Goal: Browse casually

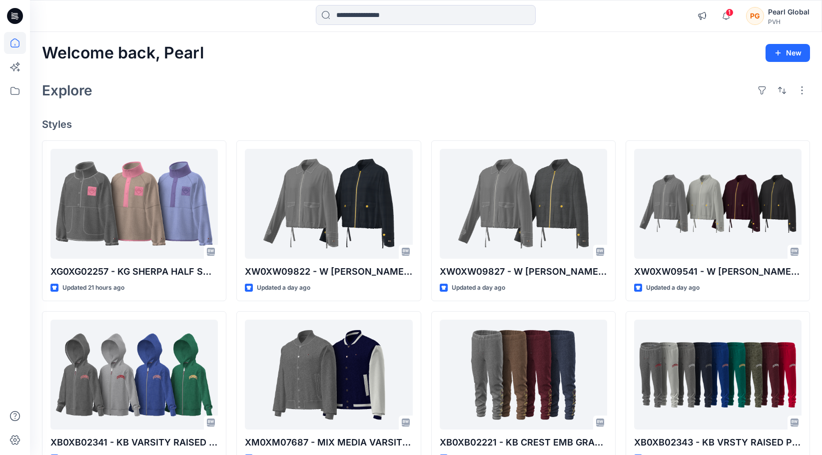
scroll to position [5359, 0]
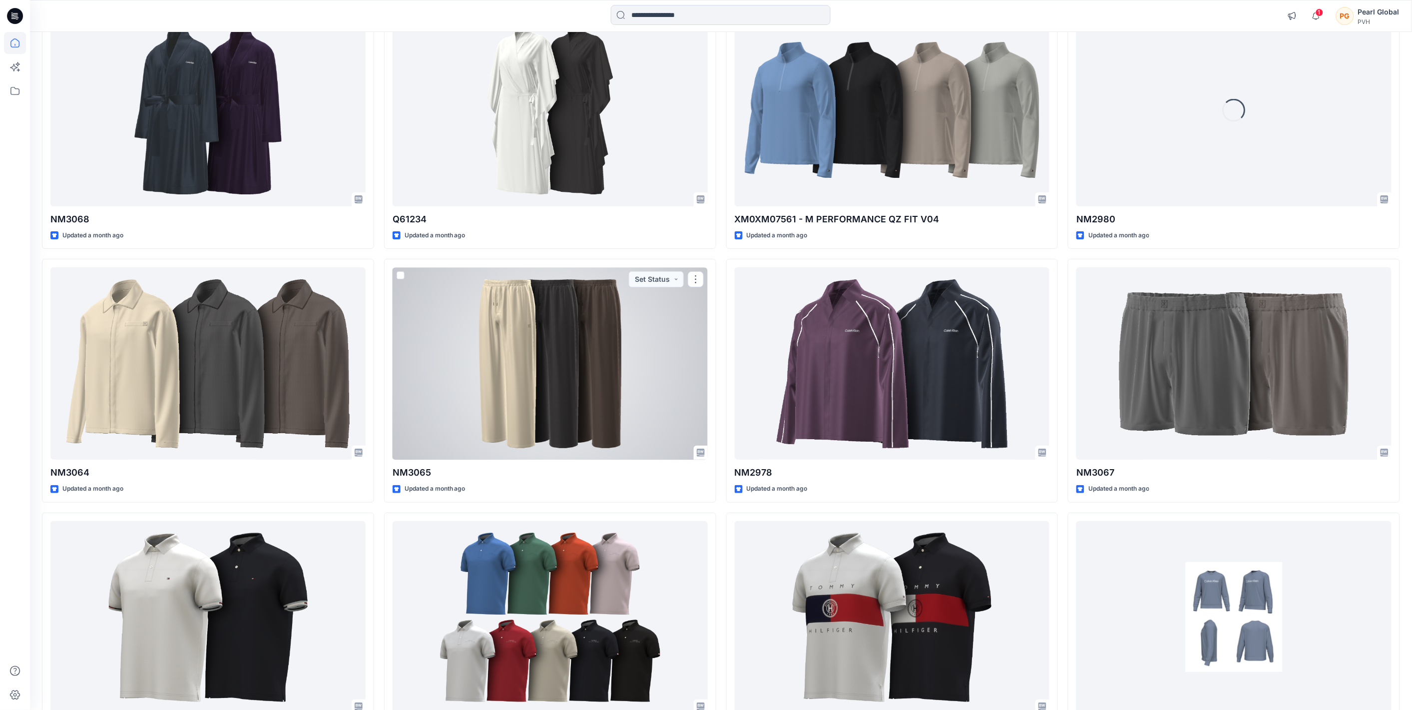
scroll to position [1751, 0]
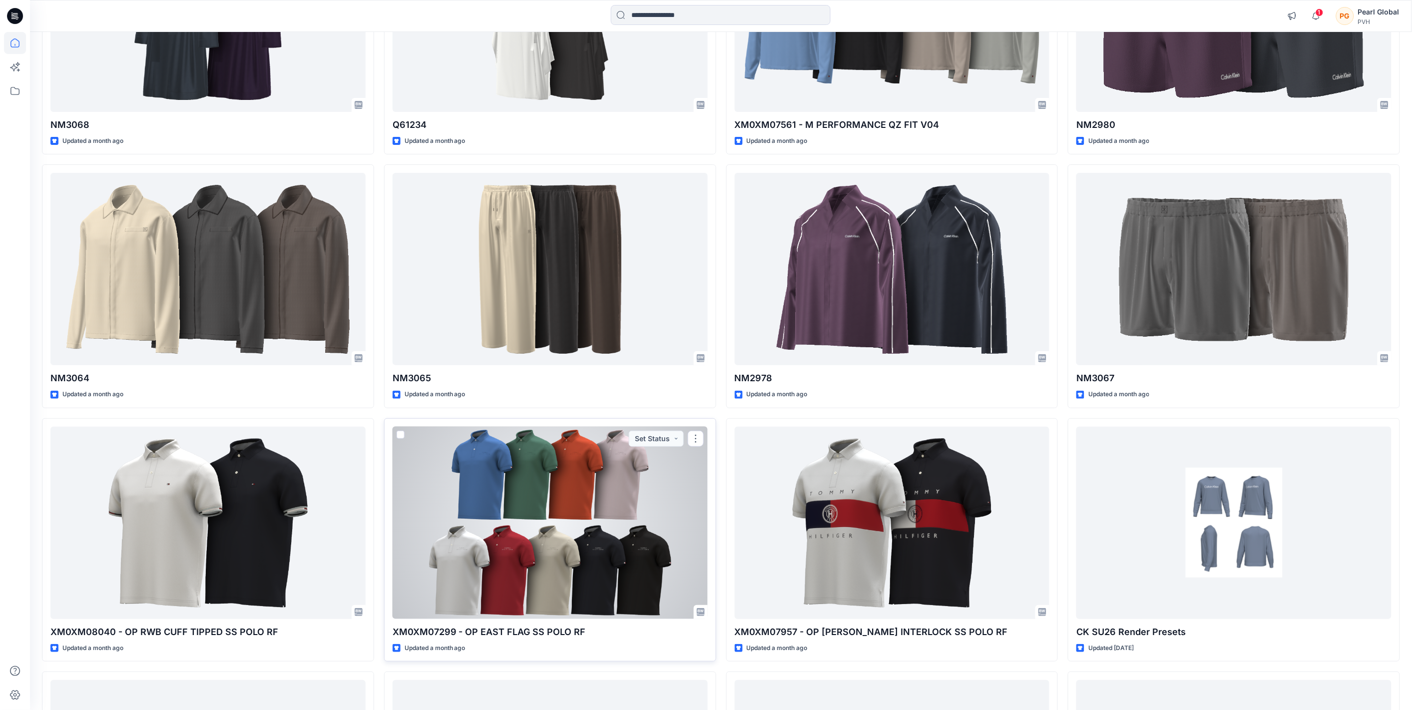
click at [556, 455] on div at bounding box center [550, 523] width 315 height 192
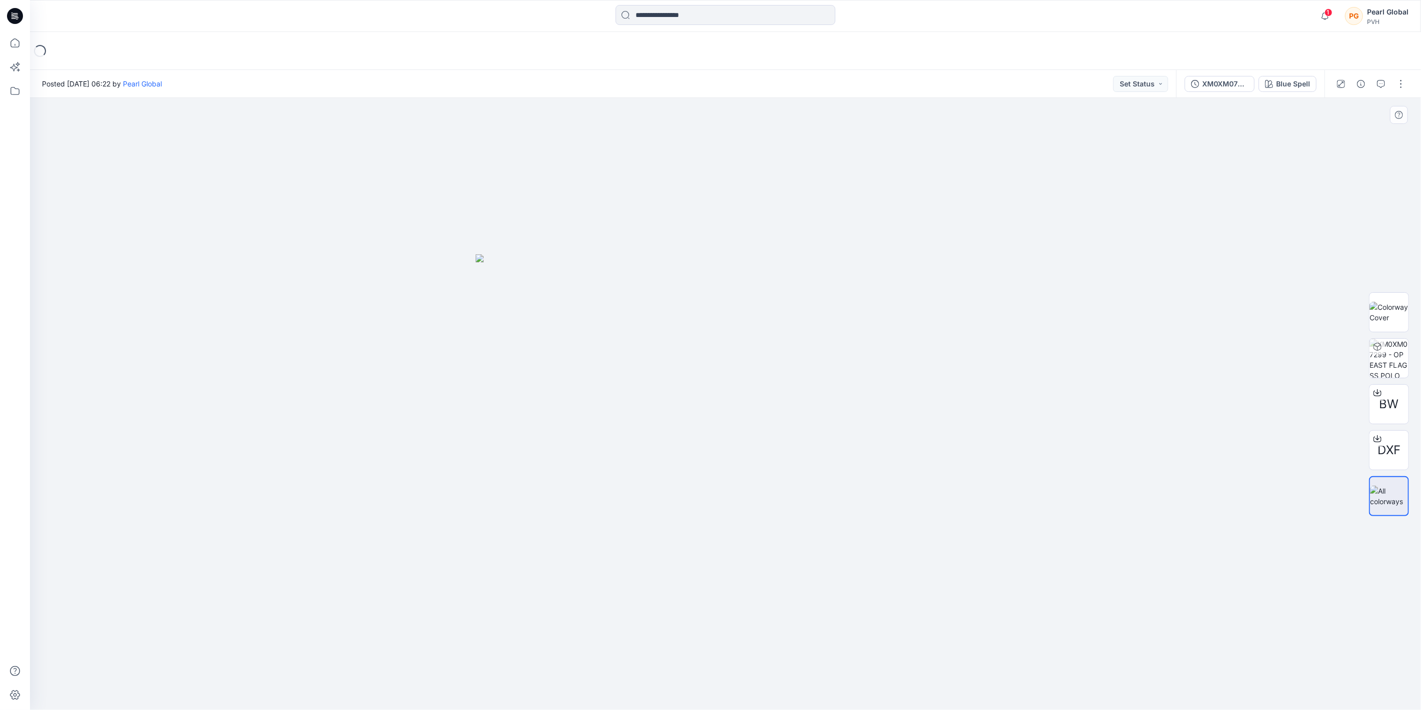
click at [268, 455] on div at bounding box center [725, 404] width 1391 height 612
click at [830, 307] on img at bounding box center [1388, 312] width 39 height 21
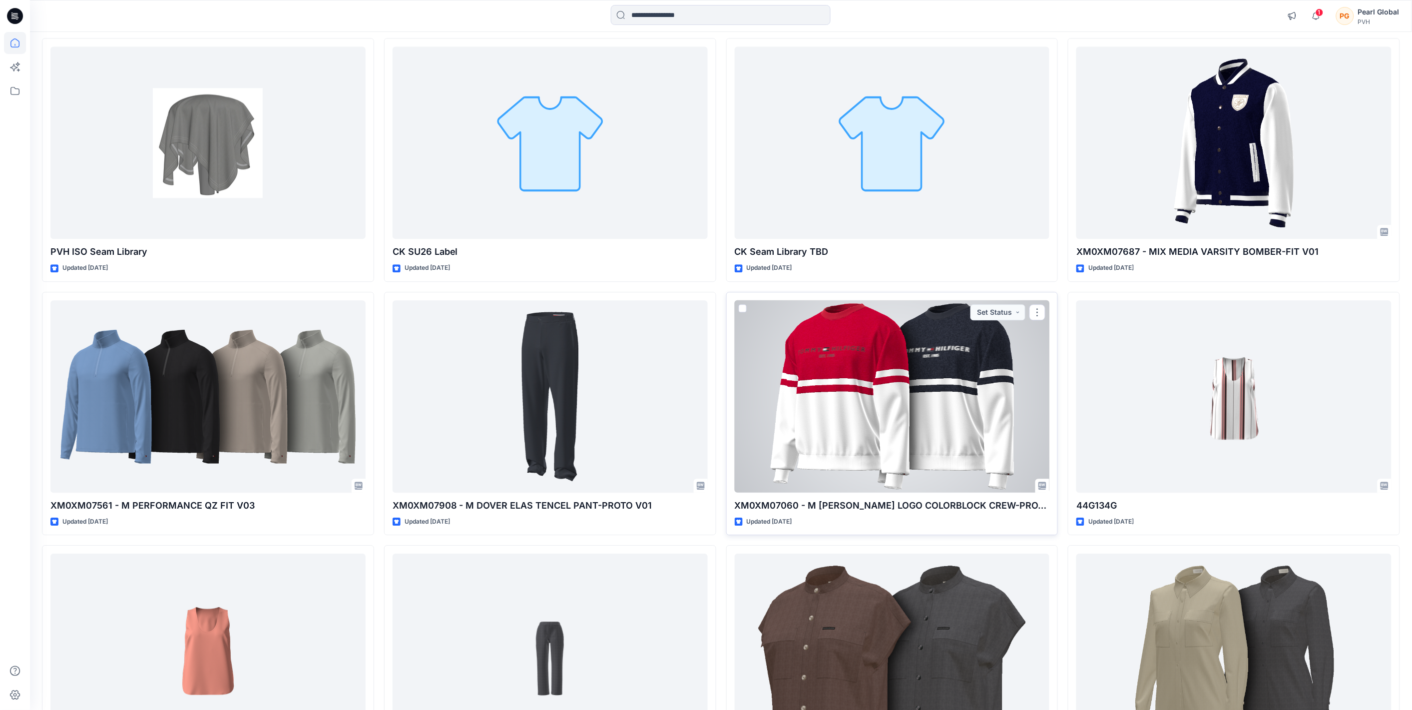
scroll to position [3067, 0]
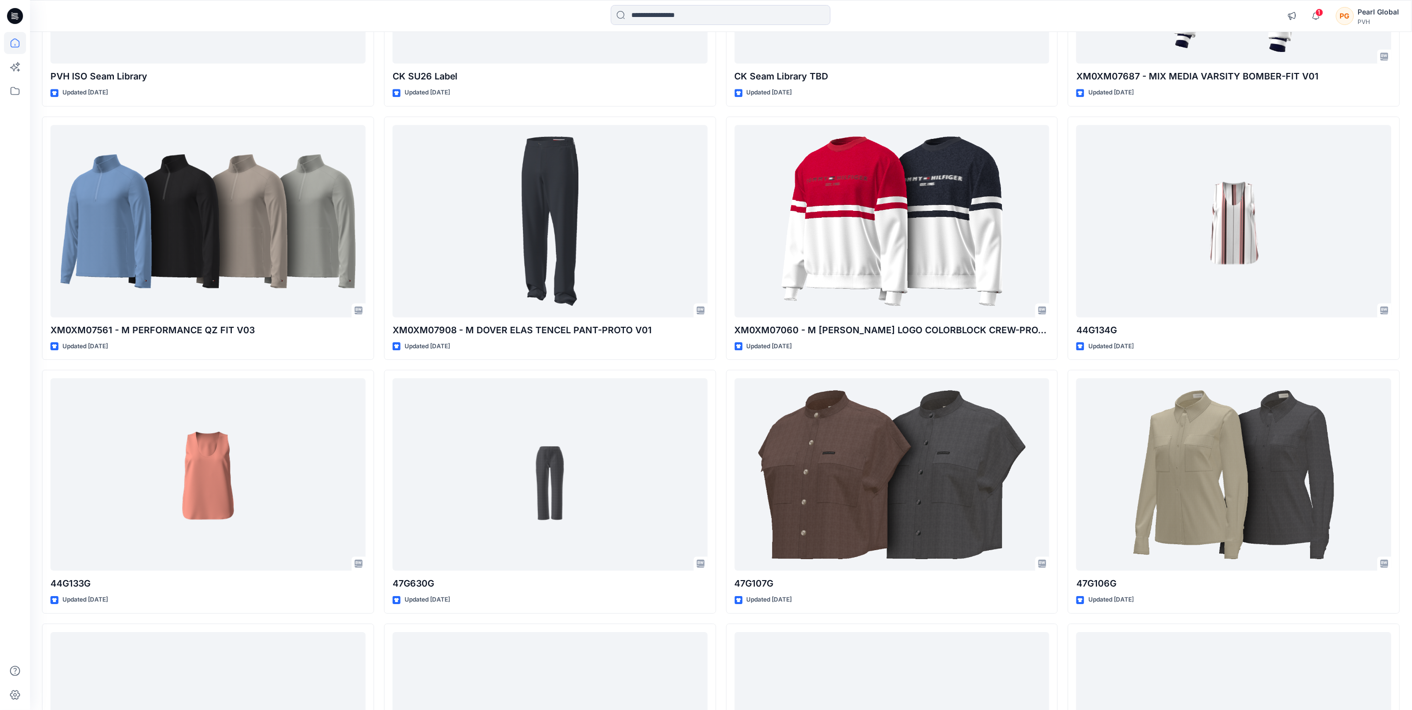
click at [3, 455] on div at bounding box center [15, 355] width 30 height 710
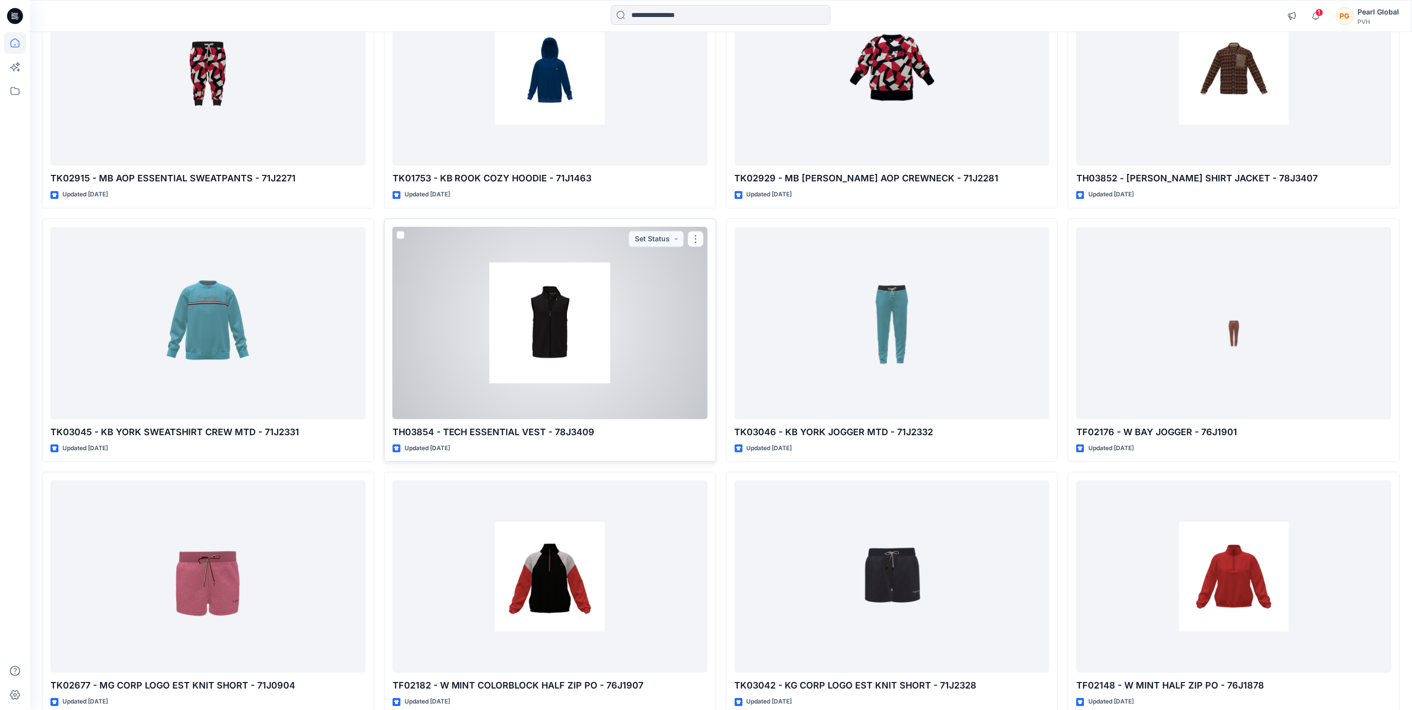
scroll to position [19253, 0]
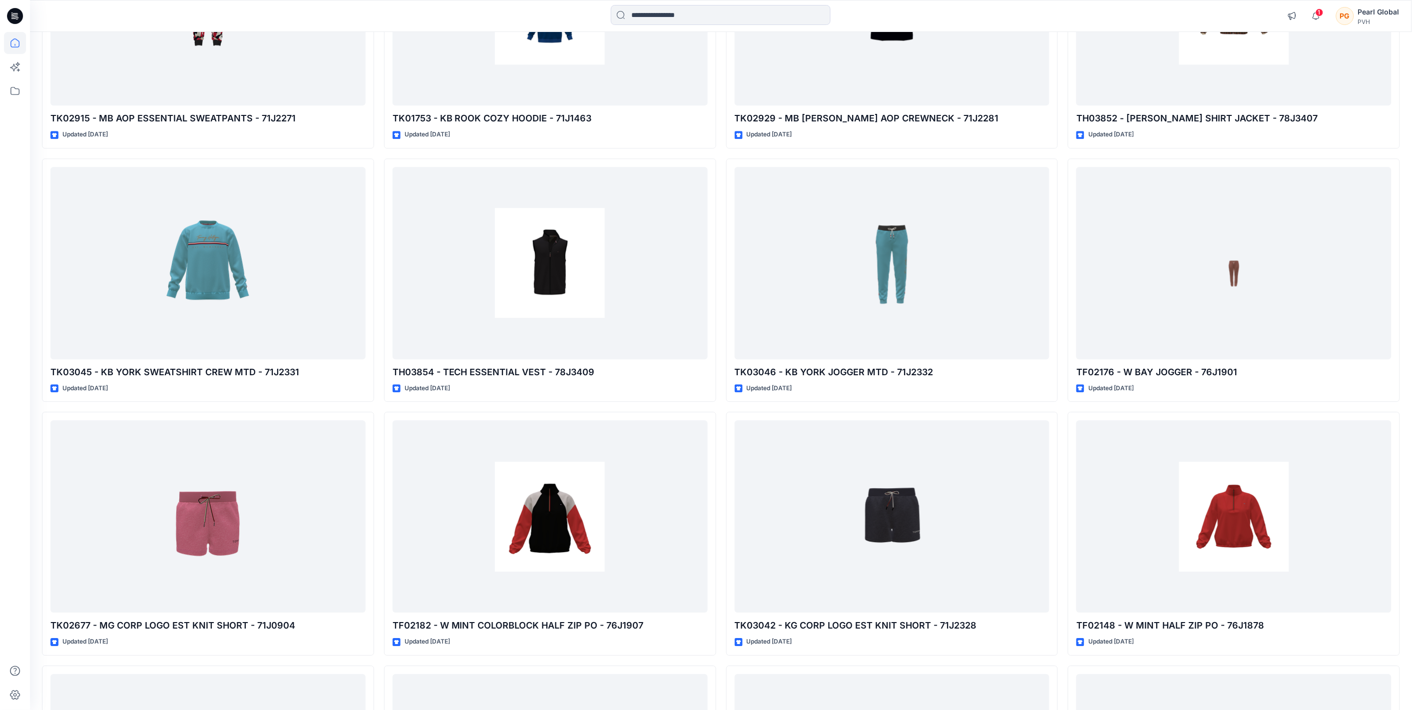
click at [12, 455] on div at bounding box center [15, 371] width 22 height 678
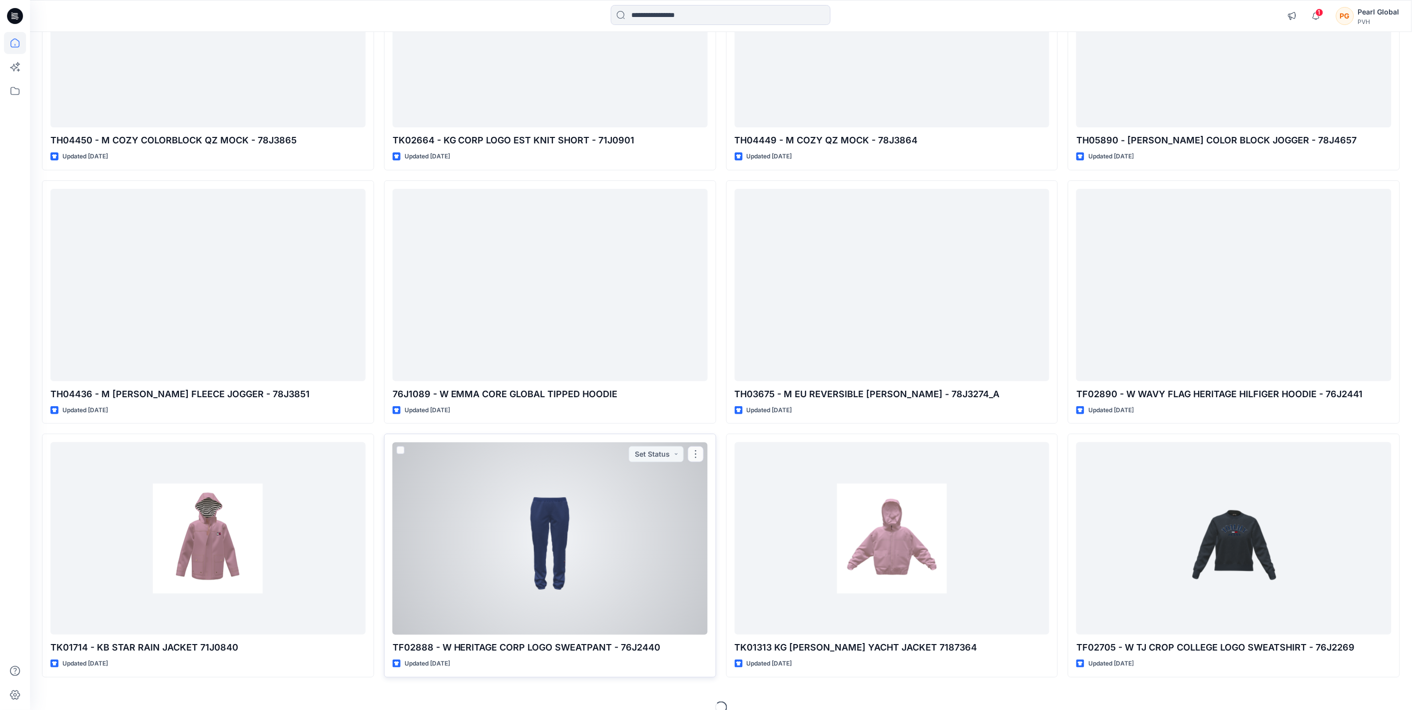
scroll to position [20014, 0]
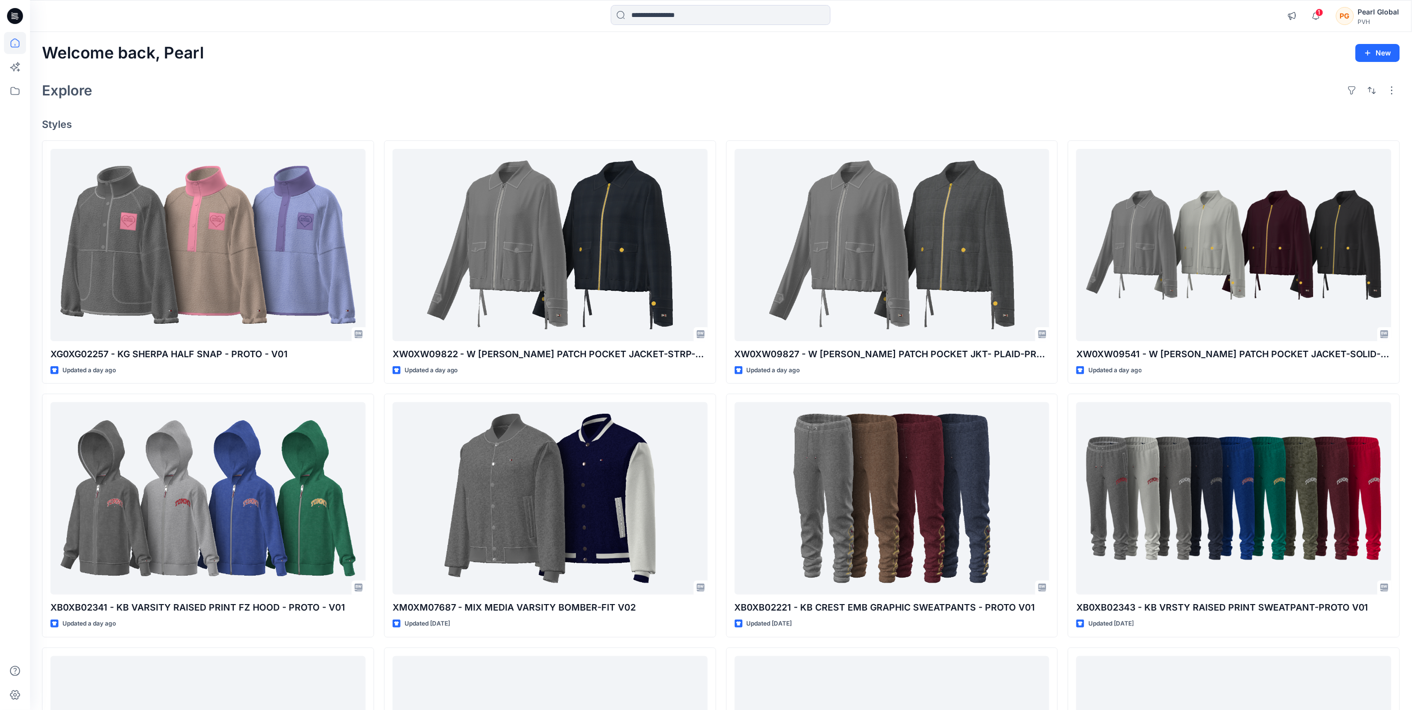
click at [311, 40] on div "Welcome back, Pearl New Explore Styles XG0XG02257 - KG SHERPA HALF SNAP - PROTO…" at bounding box center [721, 485] width 1382 height 907
